Goal: Information Seeking & Learning: Learn about a topic

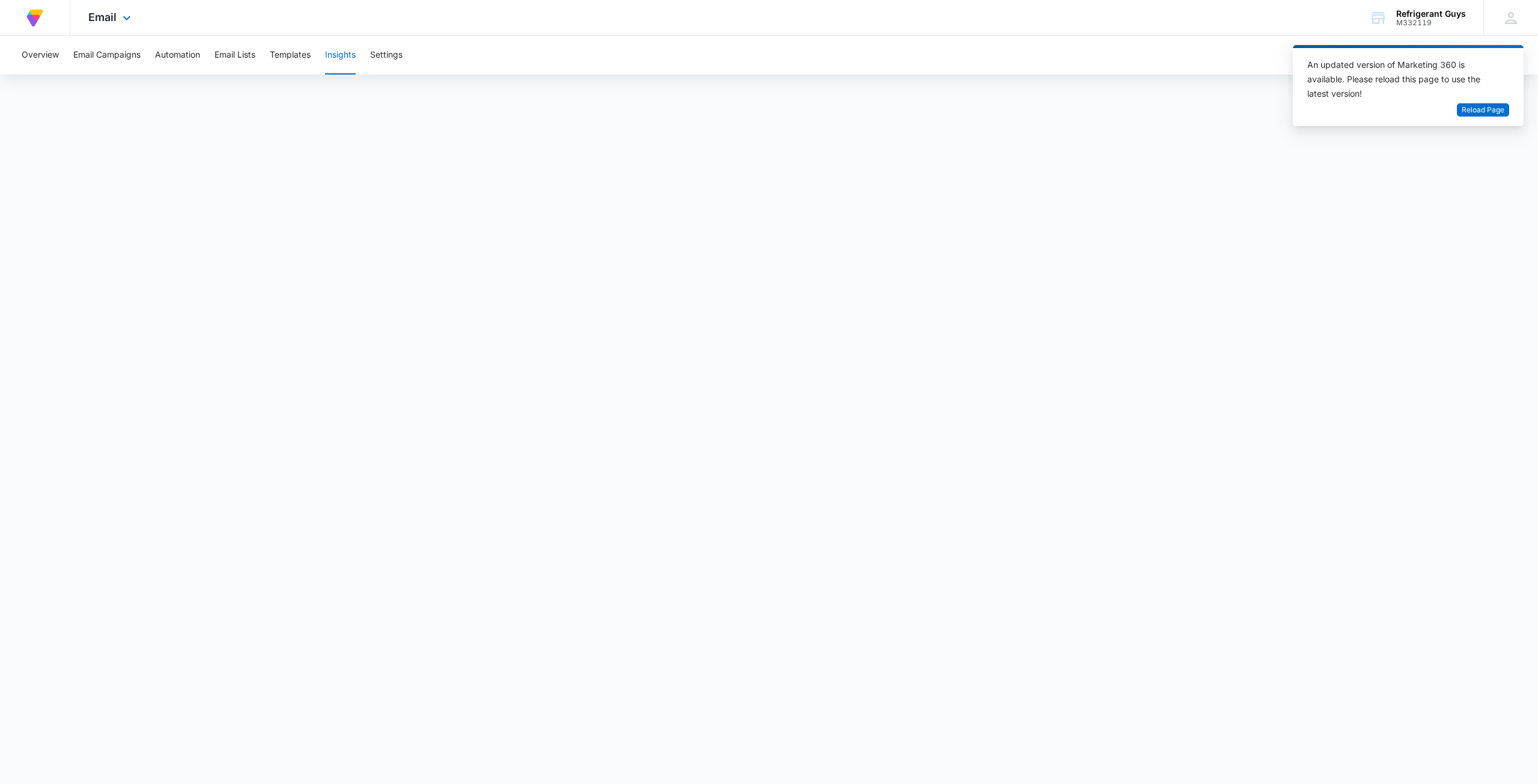
click at [46, 19] on div "At Volusion, we work hard to foster a great work environment where everyone fee…" at bounding box center [35, 18] width 34 height 36
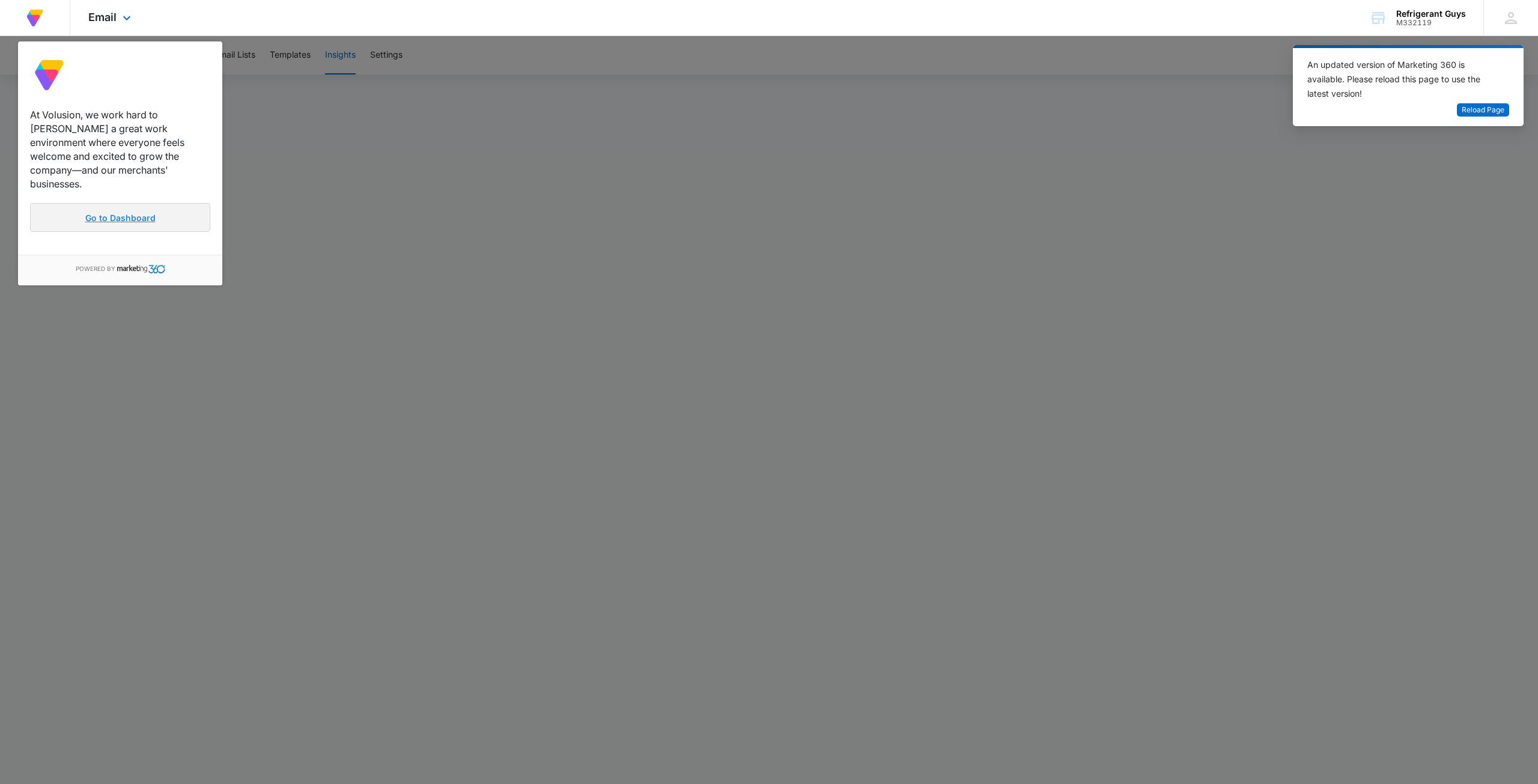
click at [147, 208] on link "Go to Dashboard" at bounding box center [120, 217] width 180 height 29
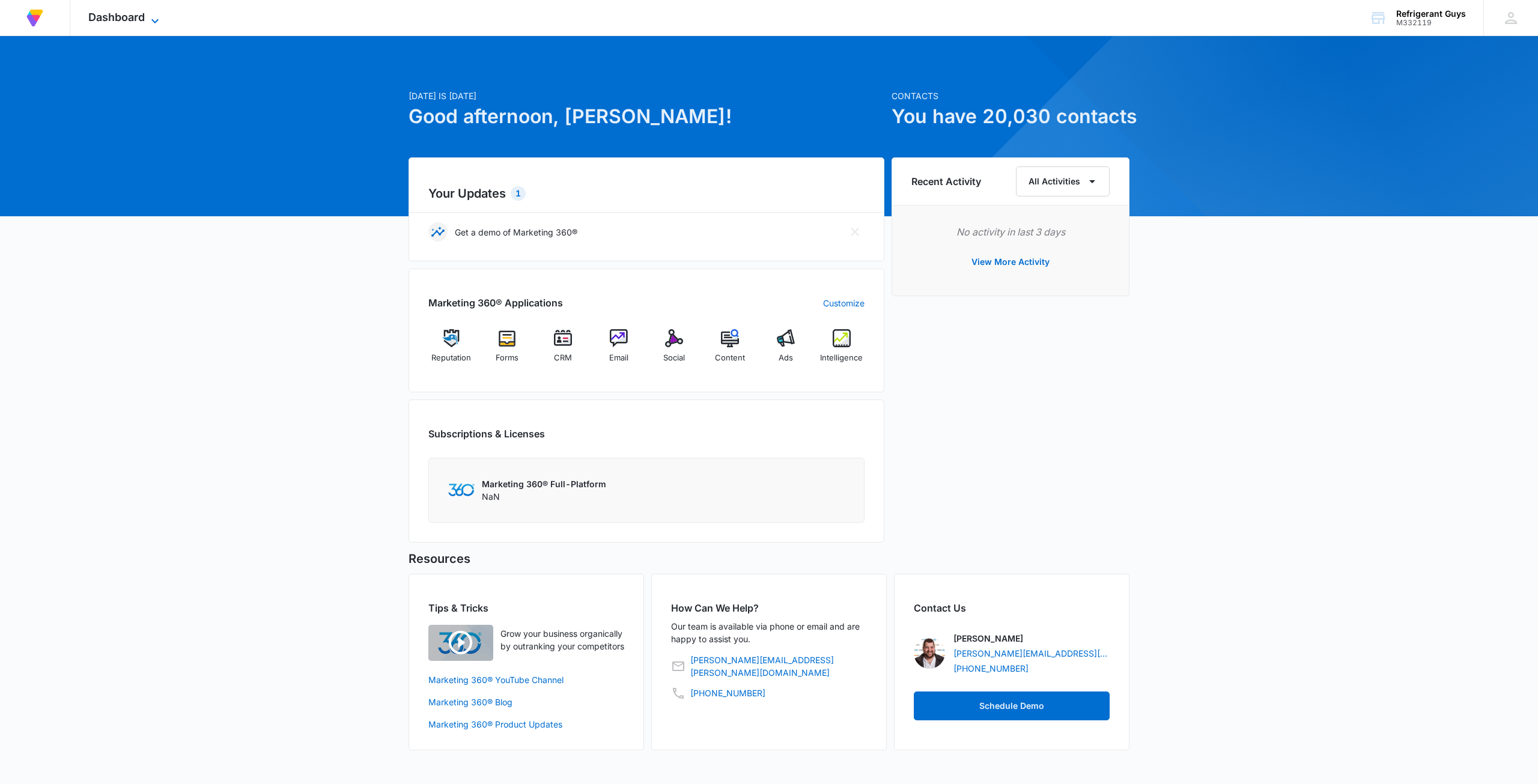
click at [99, 12] on span "Dashboard" at bounding box center [116, 17] width 56 height 13
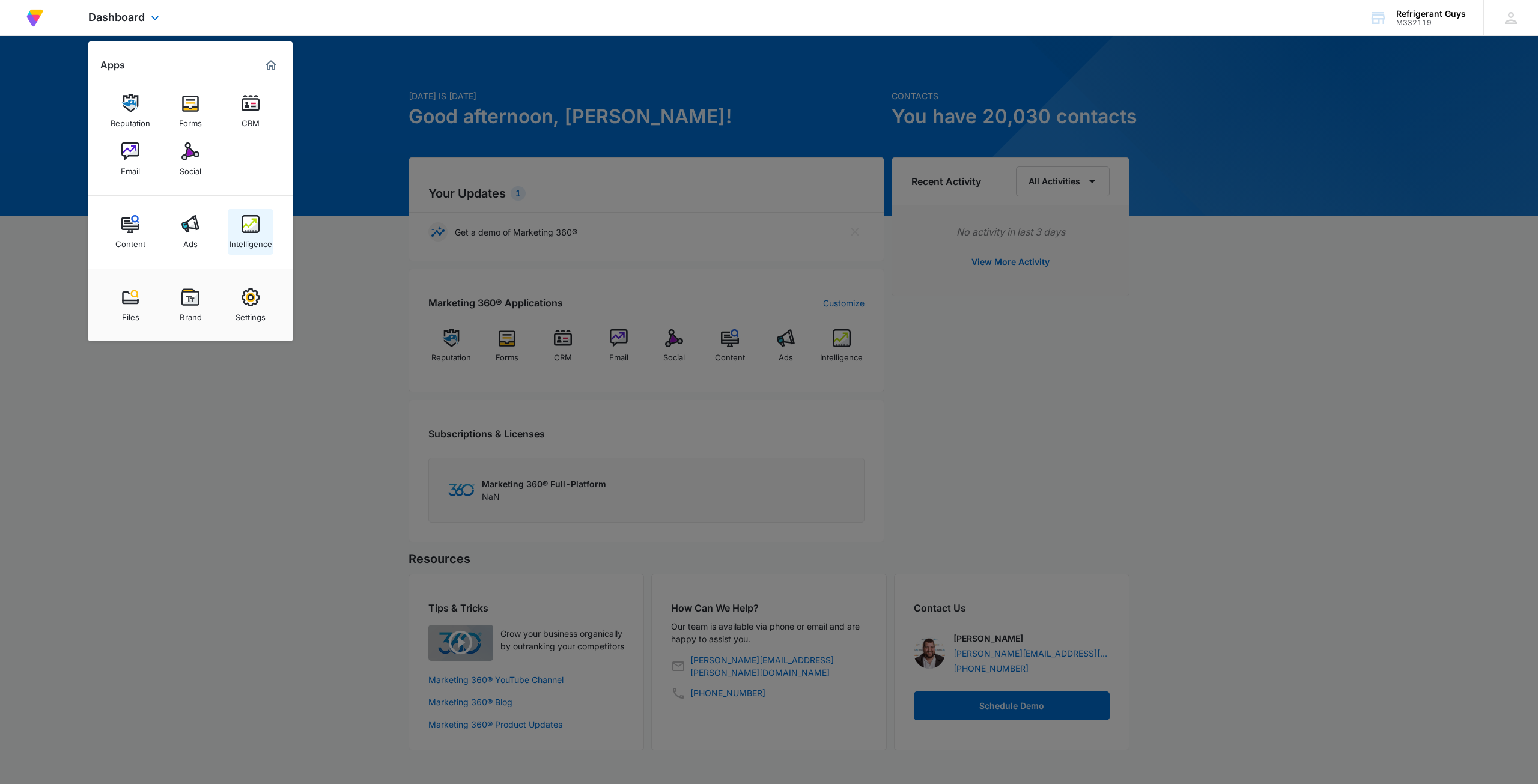
click at [239, 230] on link "Intelligence" at bounding box center [251, 232] width 46 height 46
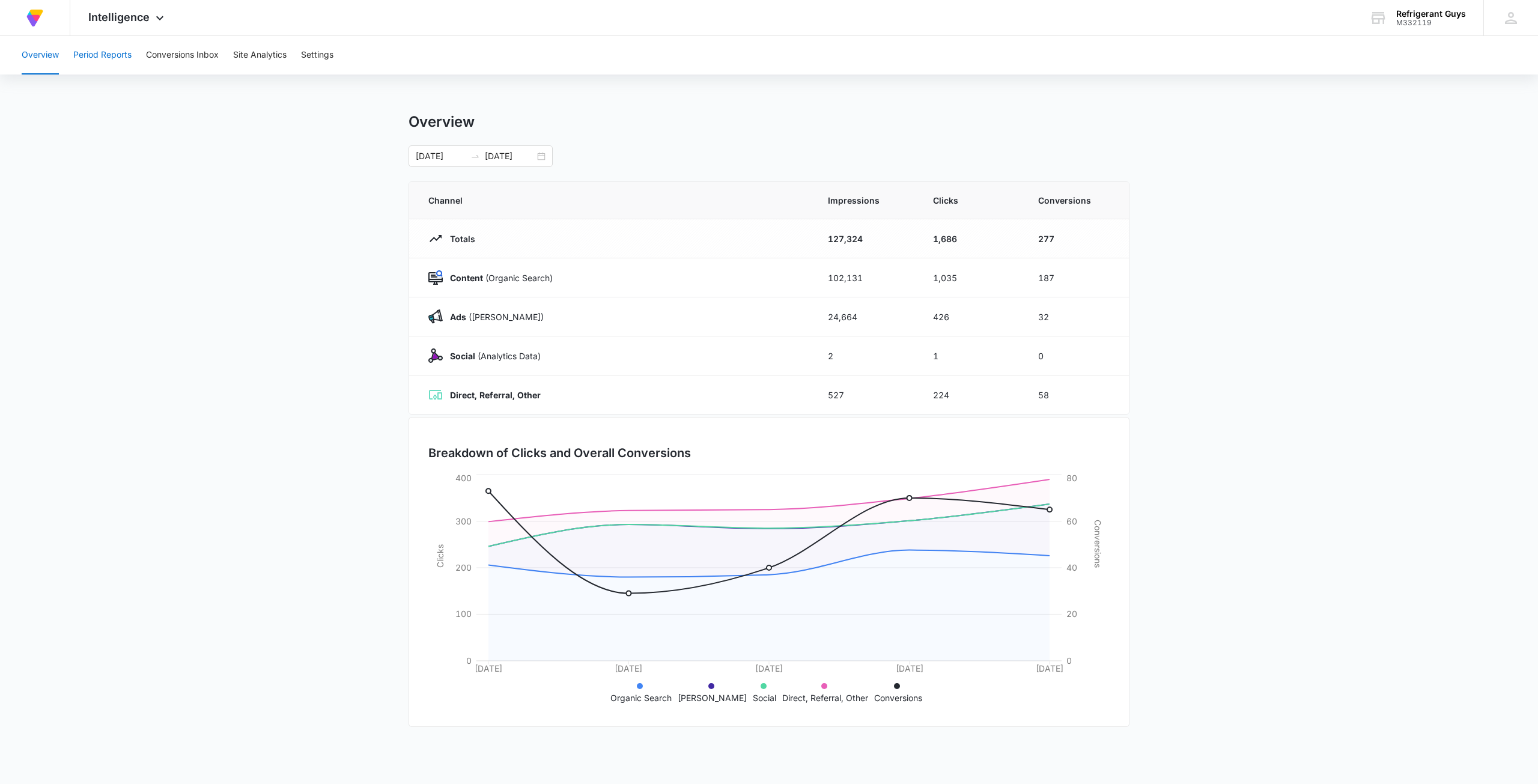
click at [105, 46] on button "Period Reports" at bounding box center [102, 54] width 59 height 38
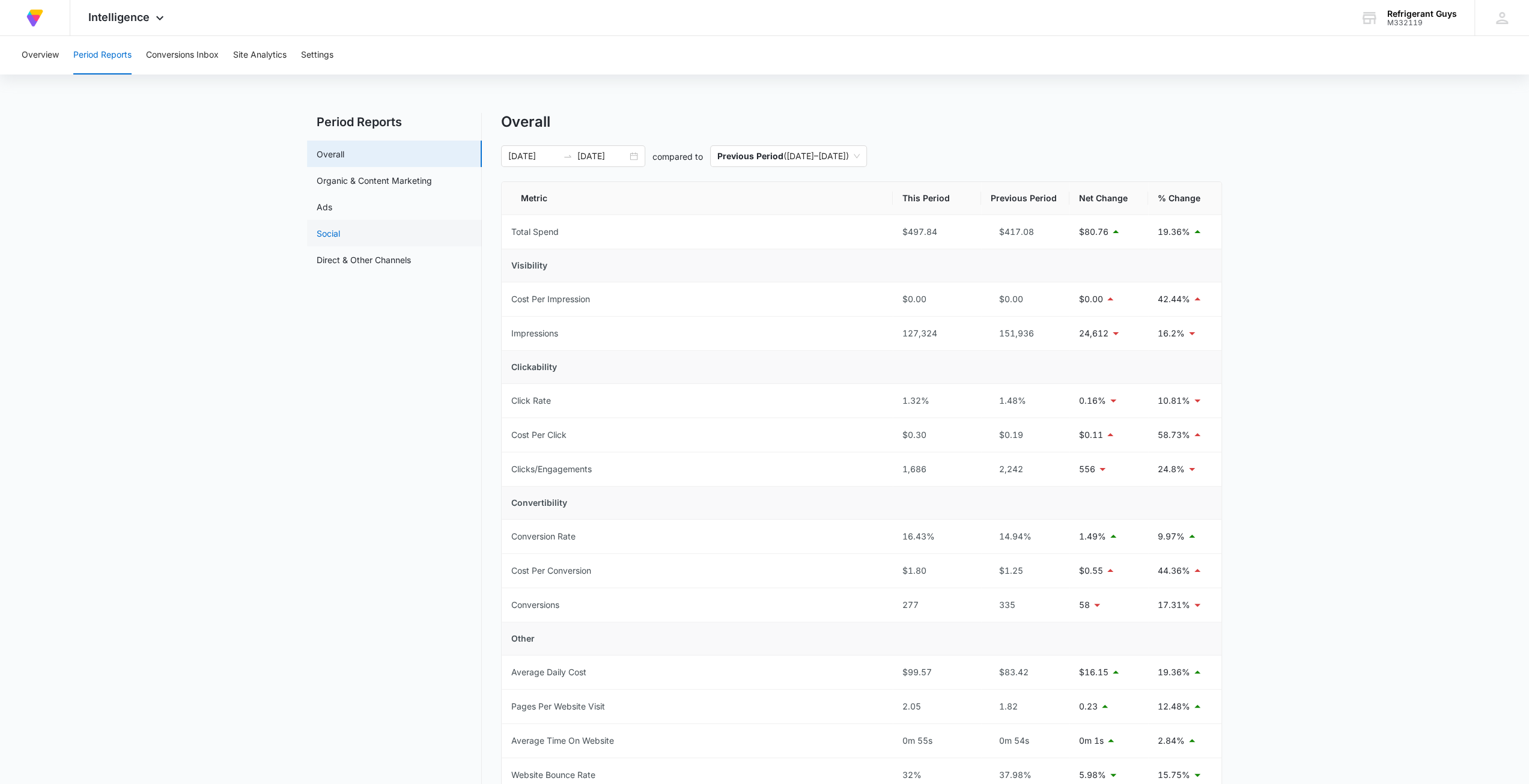
click at [340, 235] on link "Social" at bounding box center [329, 233] width 24 height 13
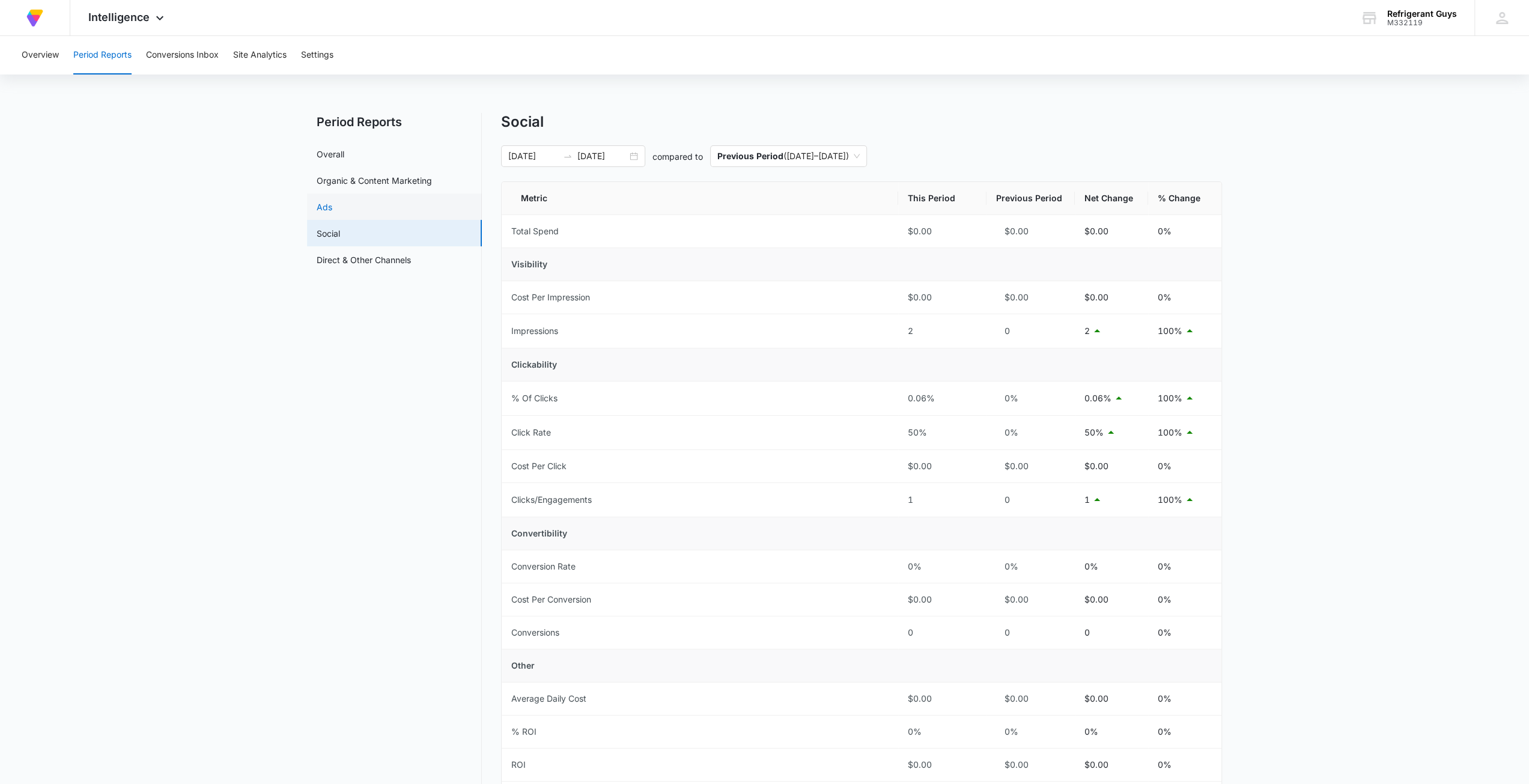
click at [332, 200] on link "Ads" at bounding box center [324, 206] width 15 height 13
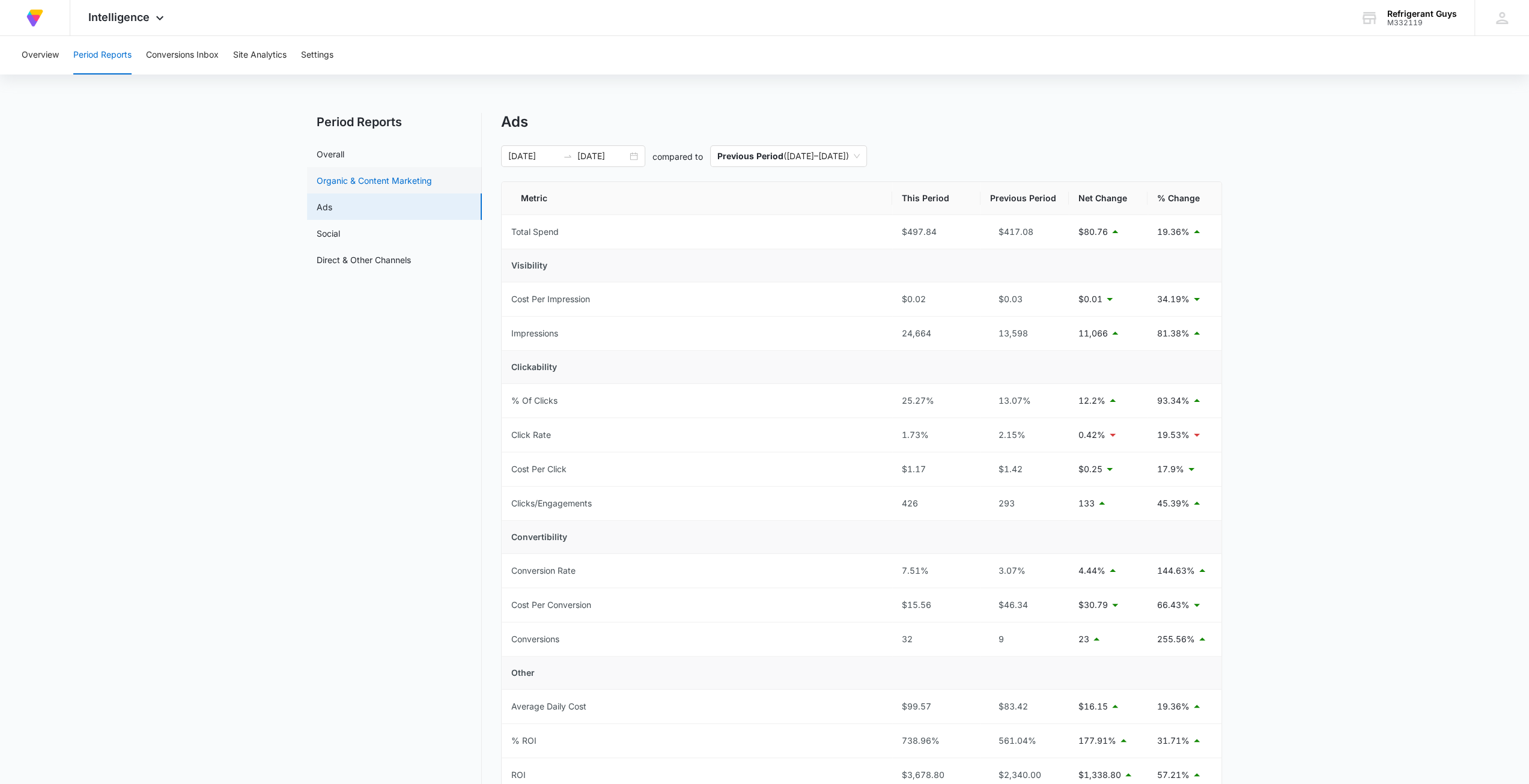
click at [393, 174] on link "Organic & Content Marketing" at bounding box center [375, 180] width 116 height 13
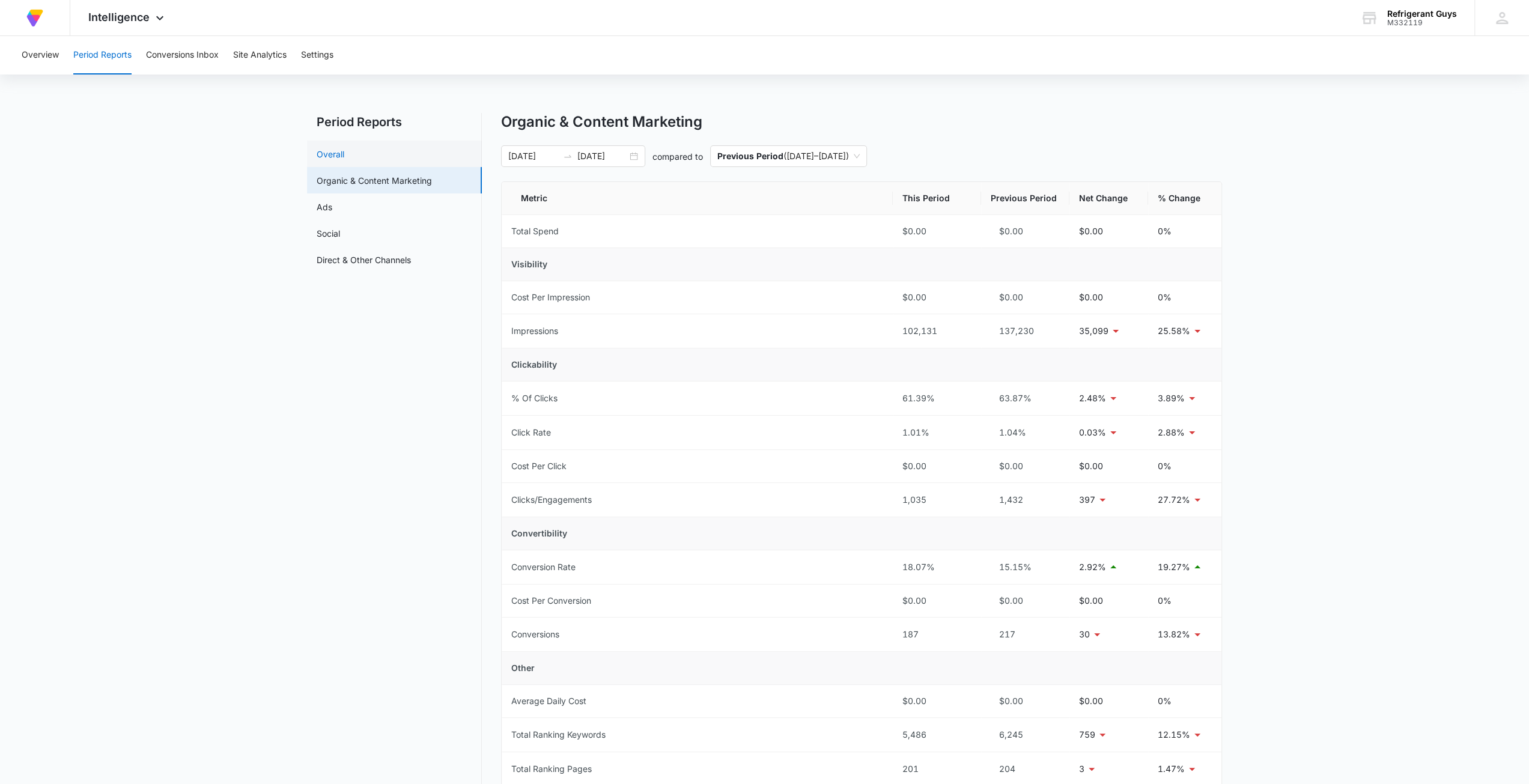
click at [344, 148] on link "Overall" at bounding box center [330, 154] width 28 height 13
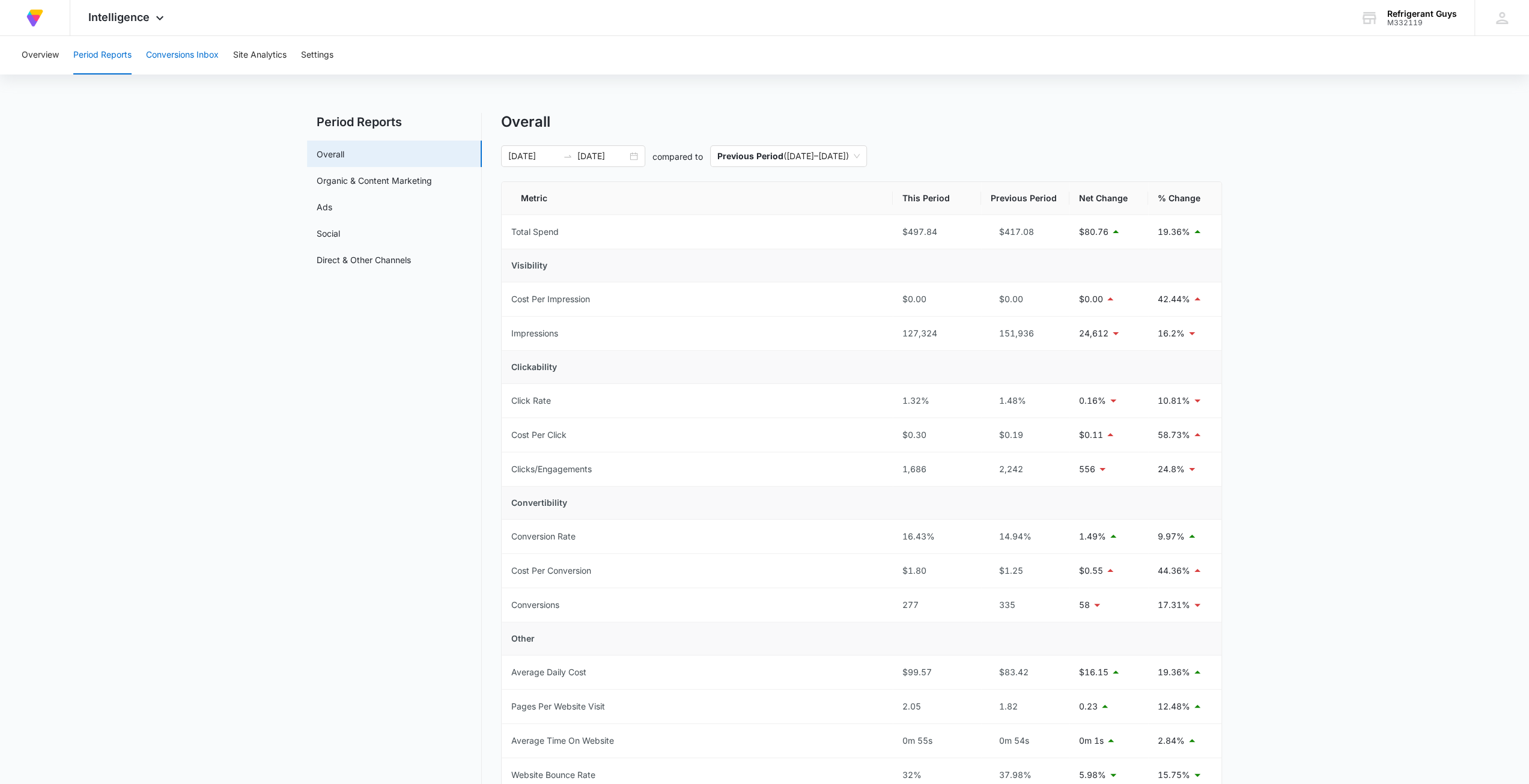
click at [210, 43] on button "Conversions Inbox" at bounding box center [183, 54] width 73 height 38
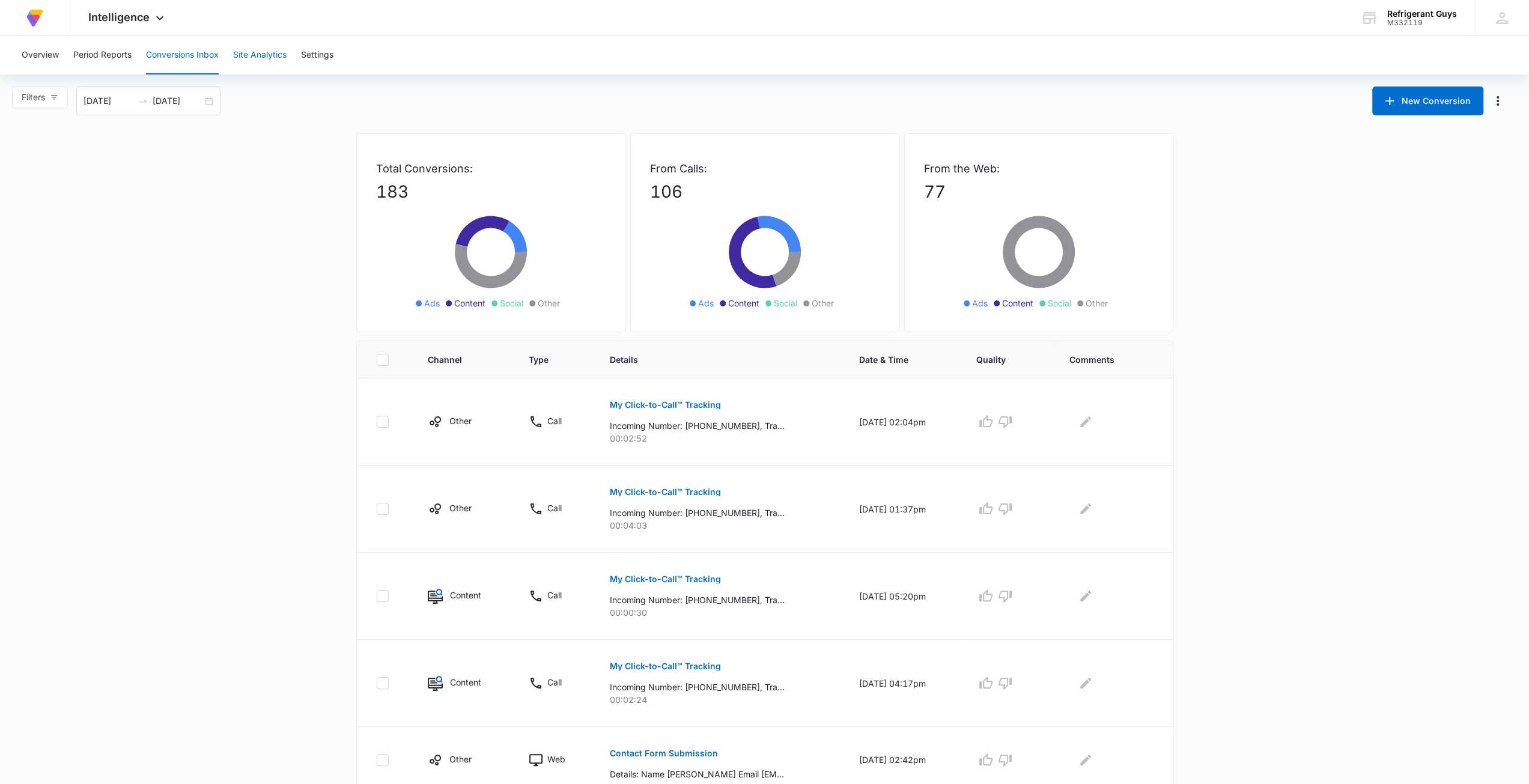
click at [235, 48] on button "Site Analytics" at bounding box center [259, 54] width 54 height 38
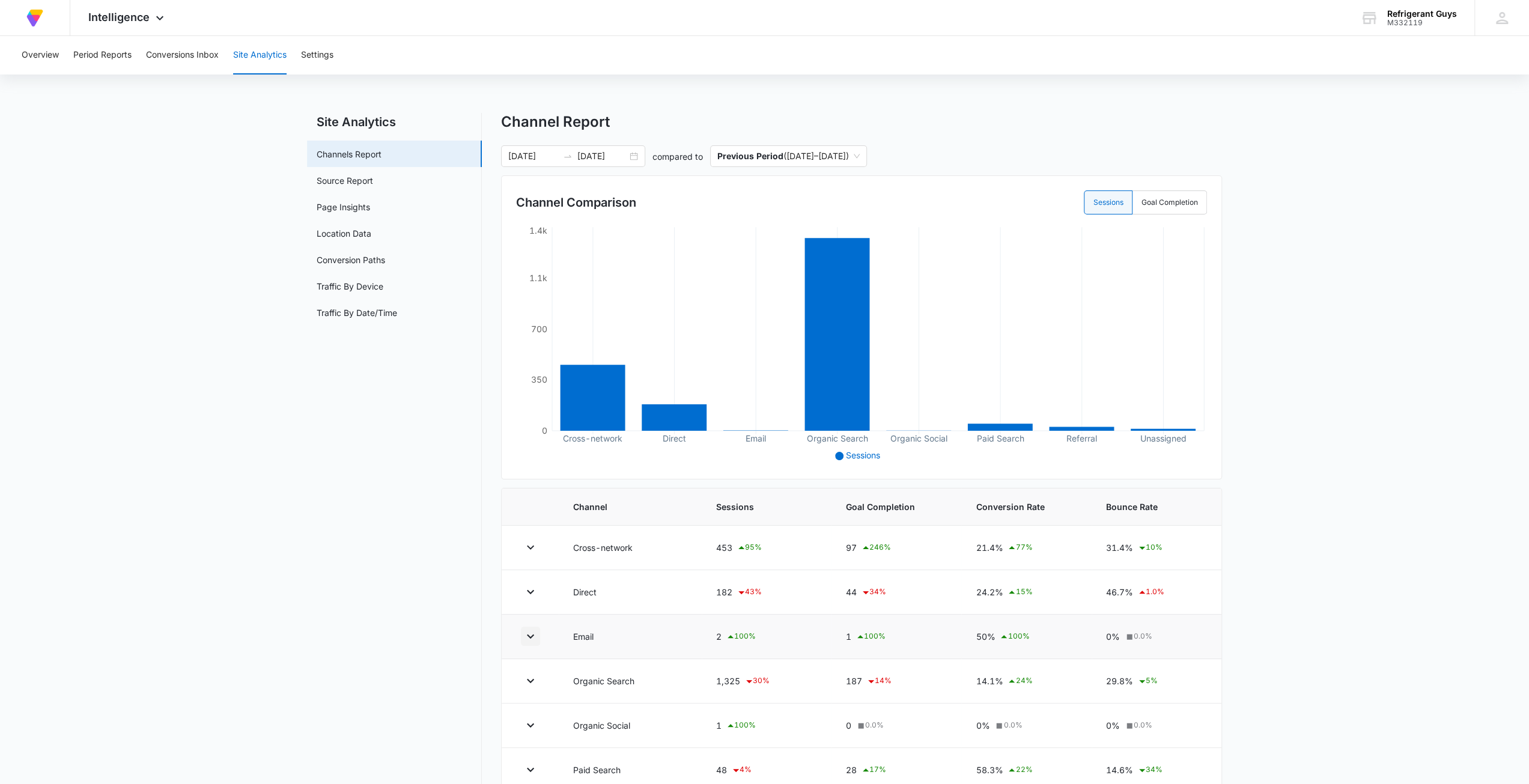
click at [528, 637] on icon "button" at bounding box center [530, 635] width 14 height 14
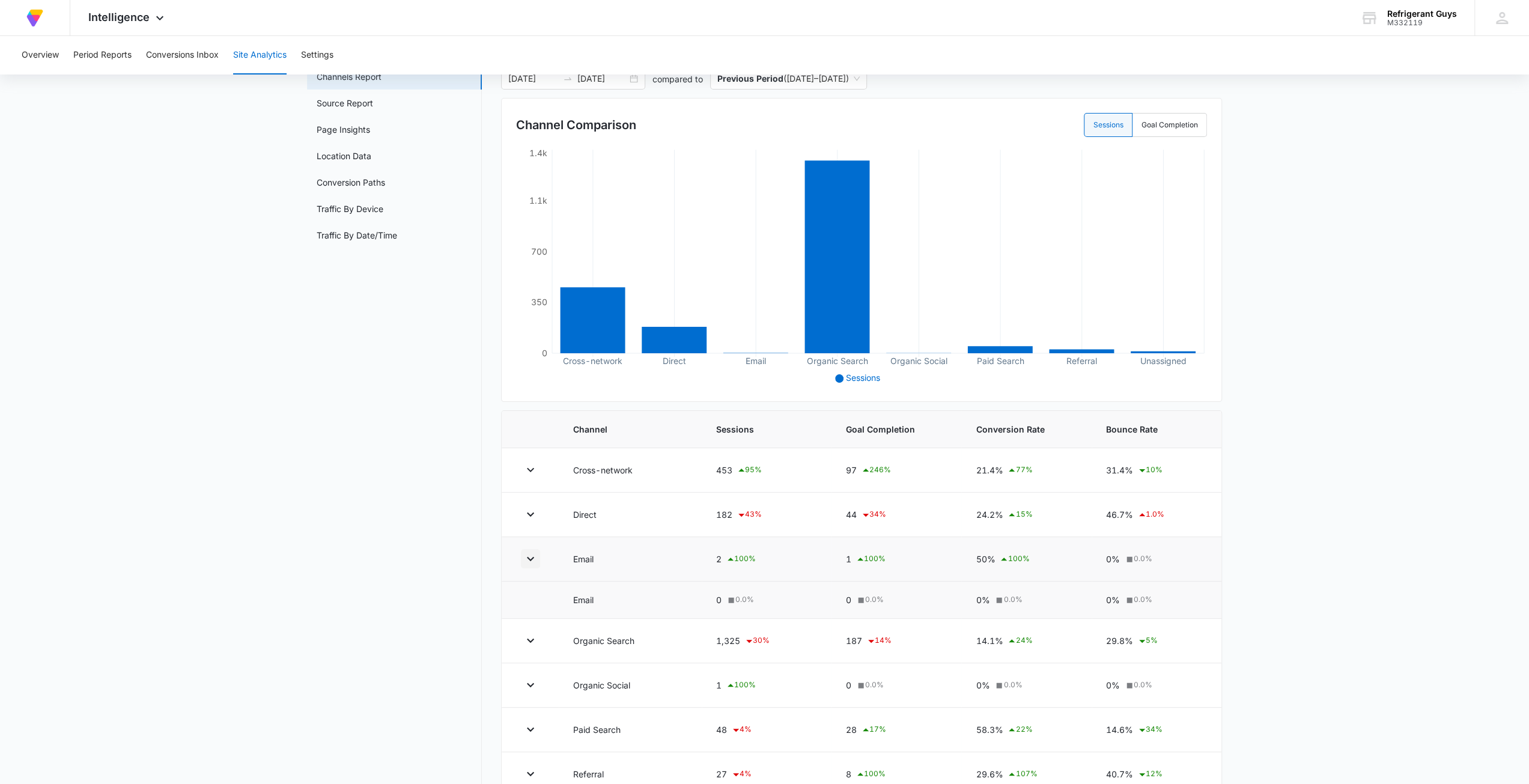
scroll to position [120, 0]
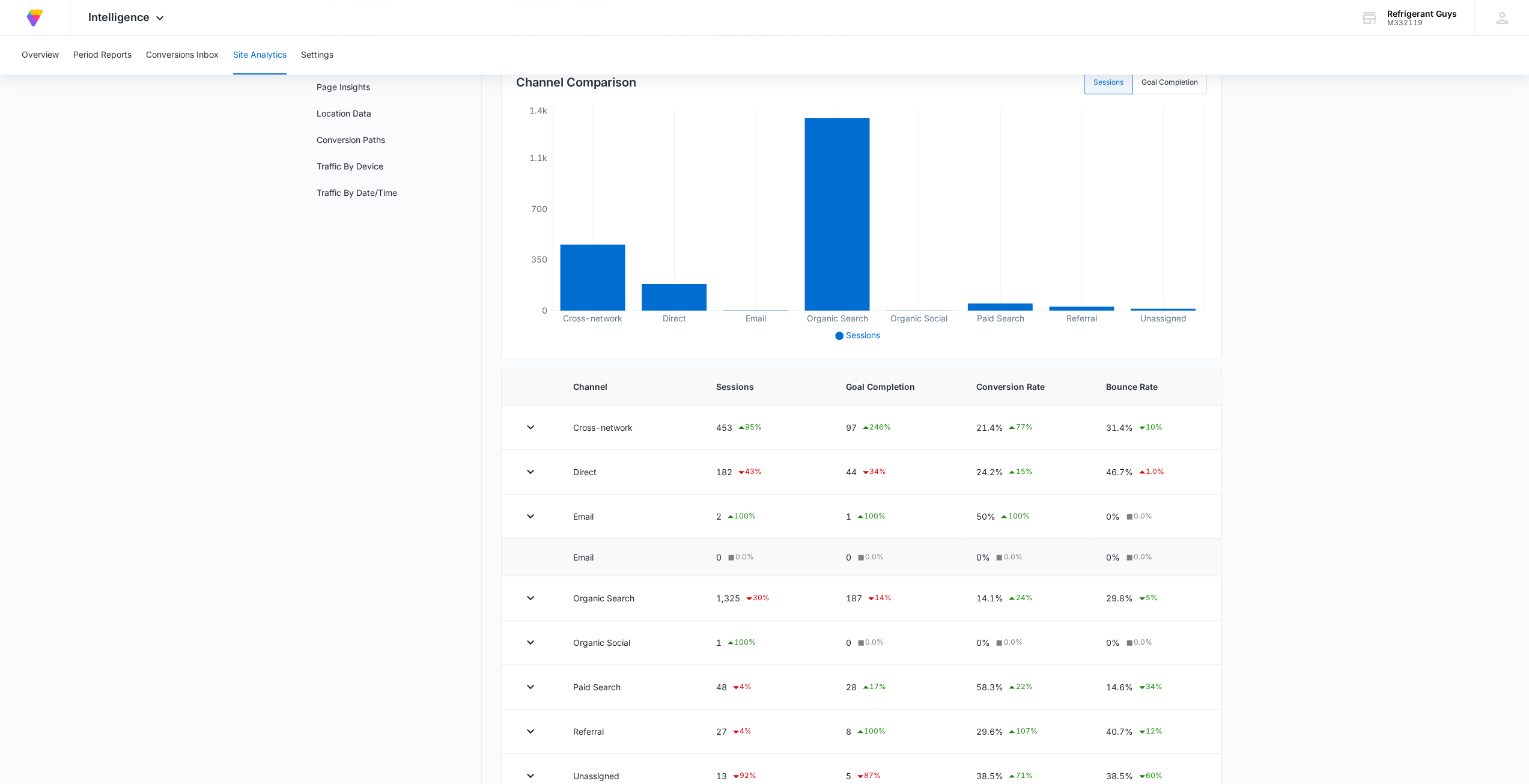
click at [586, 558] on td "Email" at bounding box center [630, 557] width 143 height 37
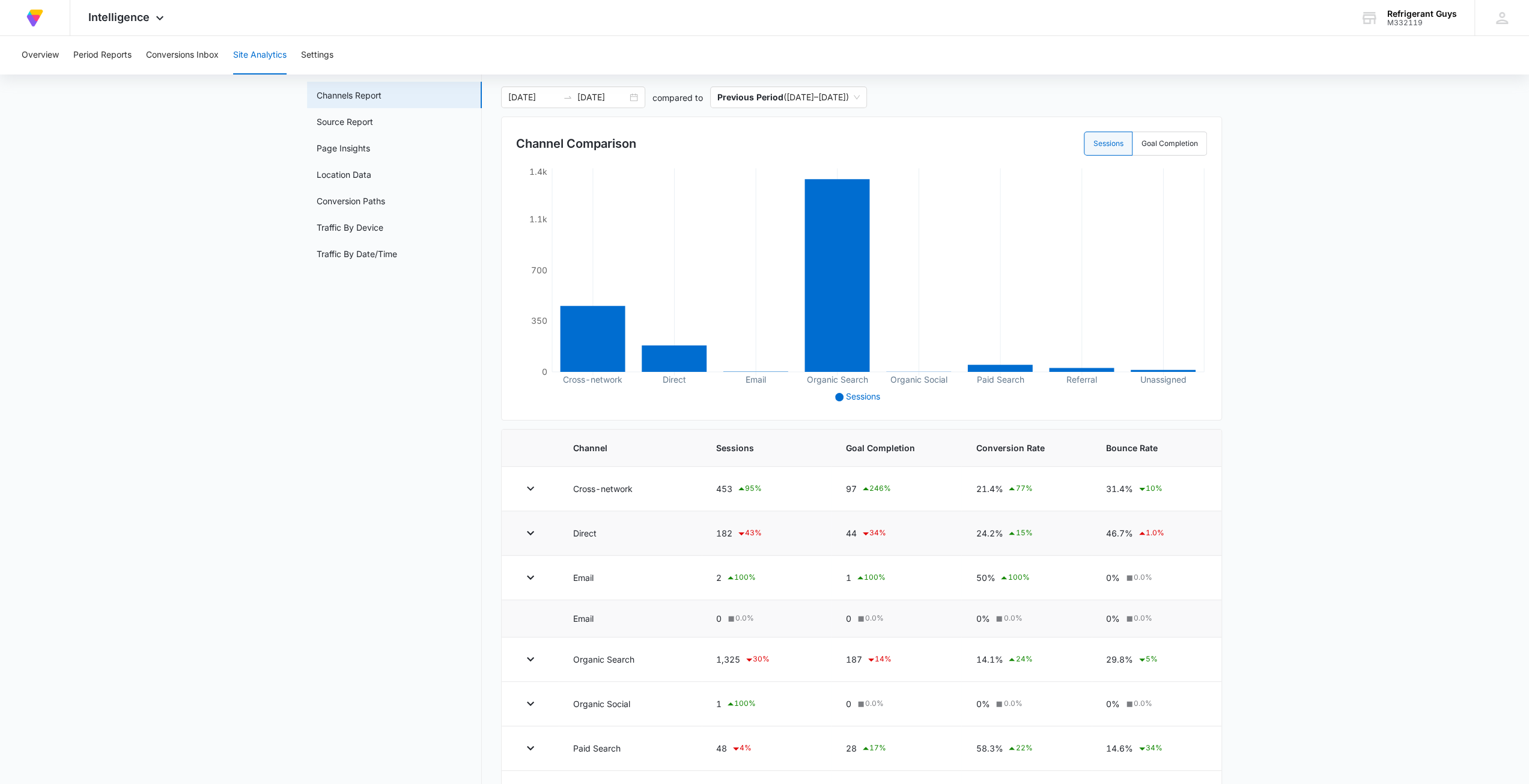
scroll to position [0, 0]
